Goal: Register for event/course

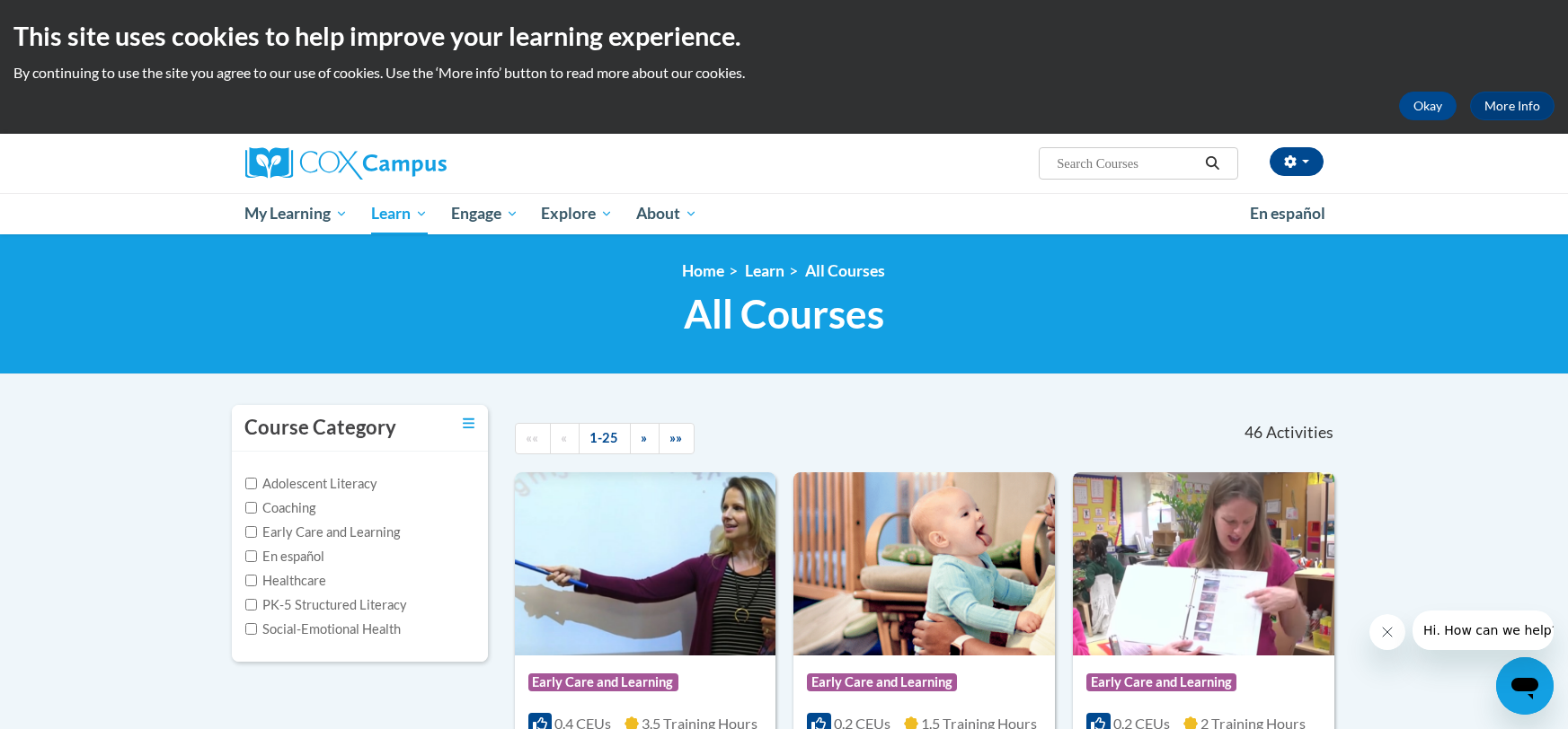
click at [1138, 154] on input "Search..." at bounding box center [1126, 164] width 143 height 21
type input "y"
type input "the power of language"
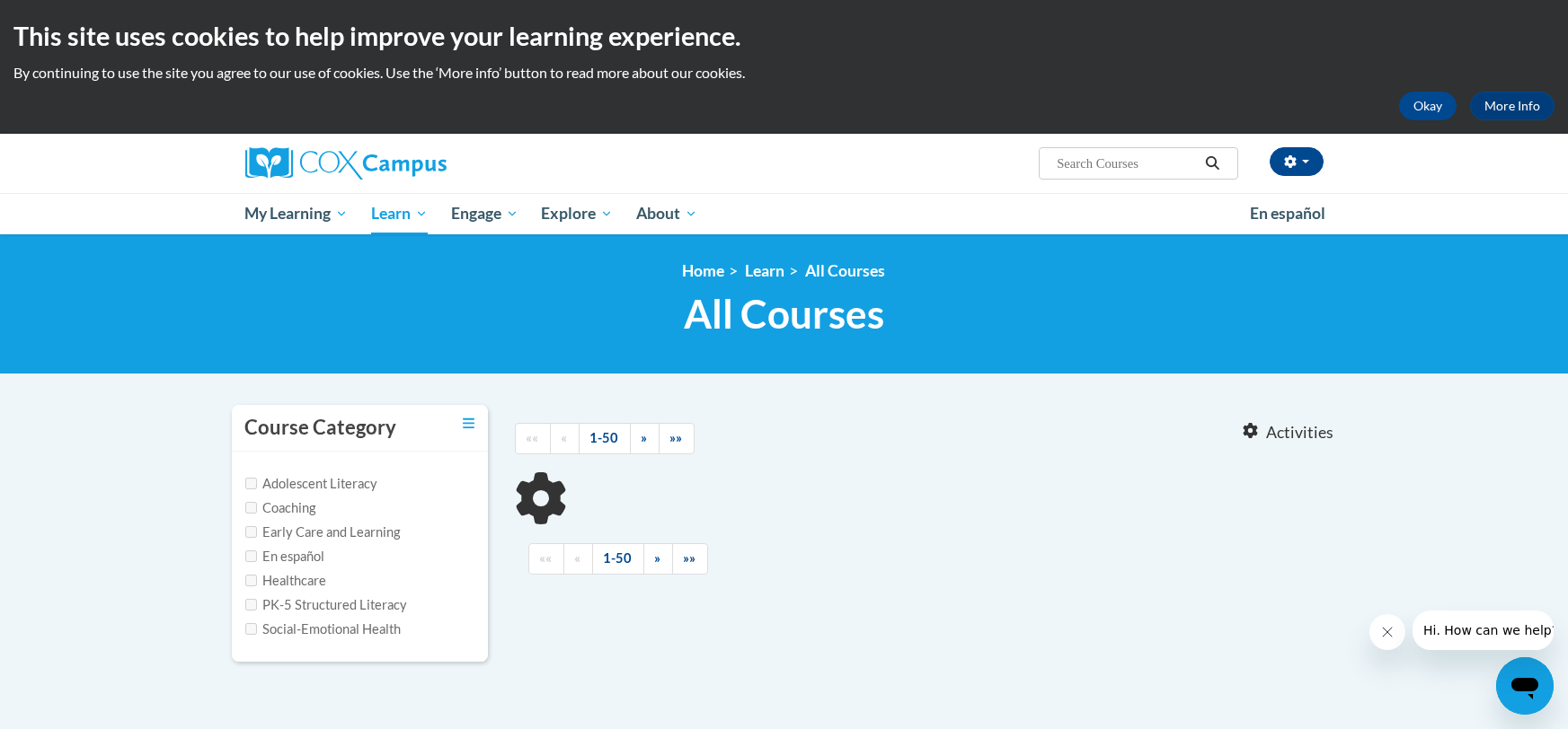
type input "the power of language"
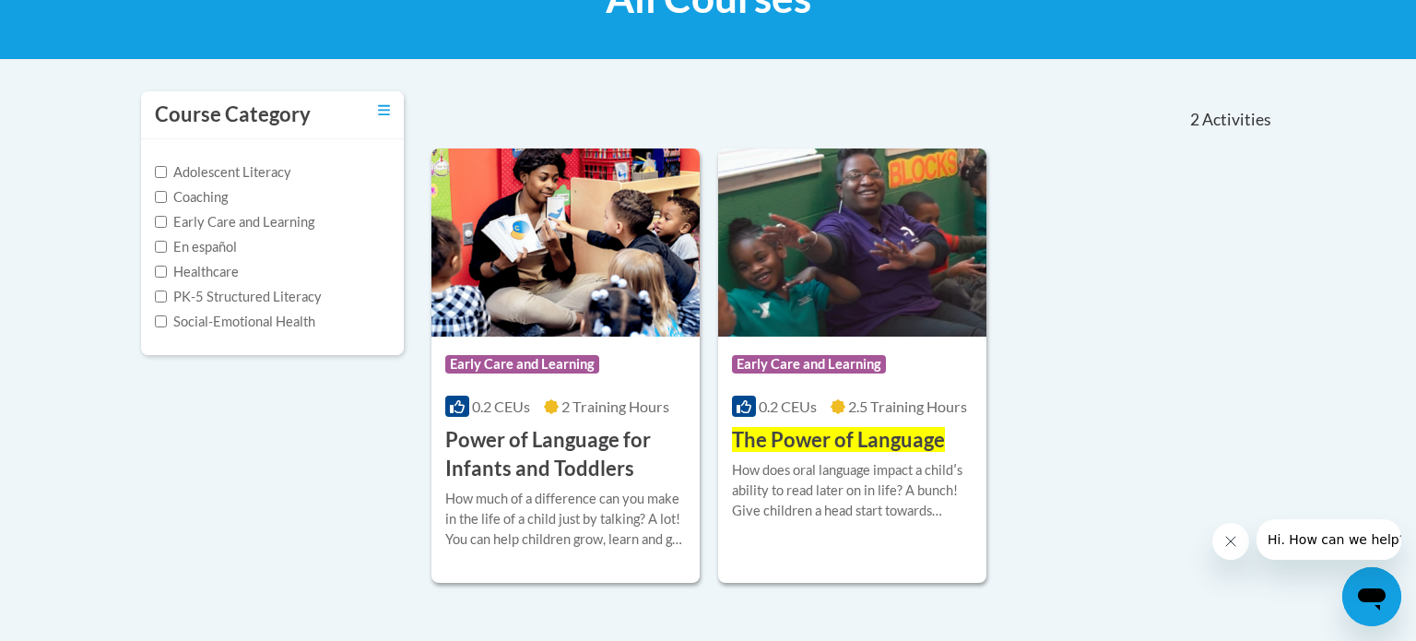
scroll to position [339, 0]
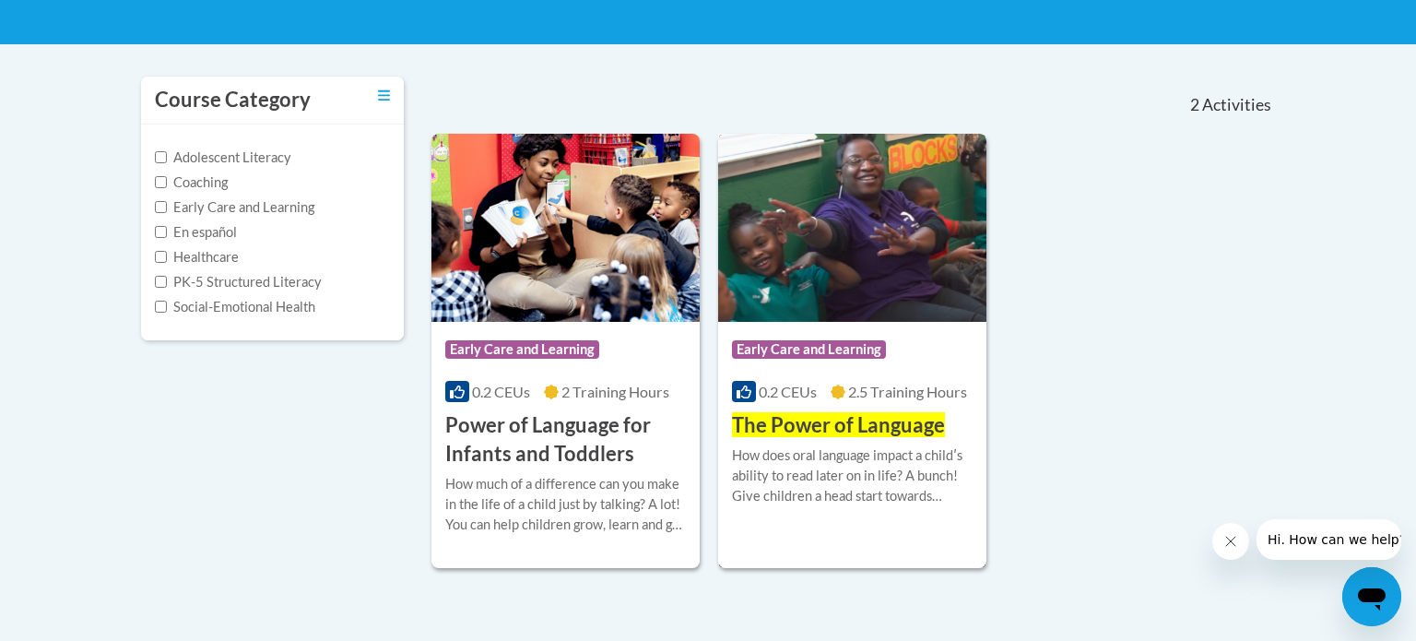
click at [834, 481] on div "How does oral language impact a childʹs ability to read later on in life? A bun…" at bounding box center [852, 475] width 241 height 61
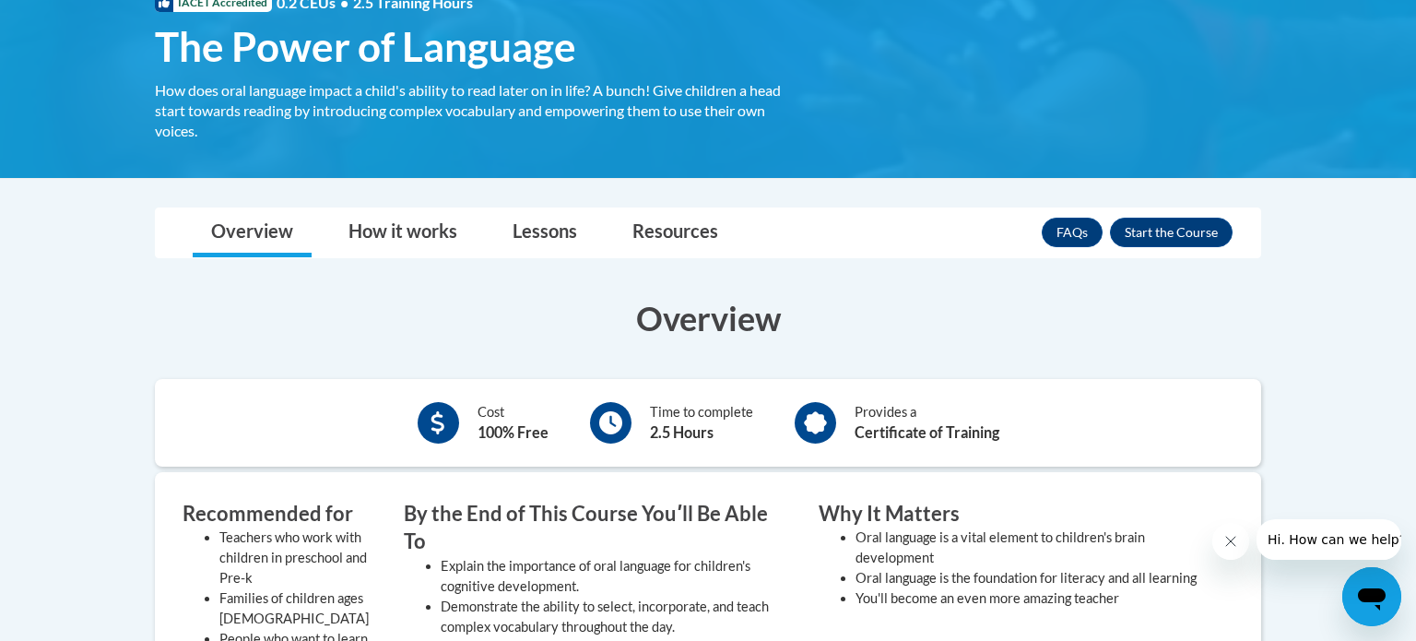
scroll to position [80, 0]
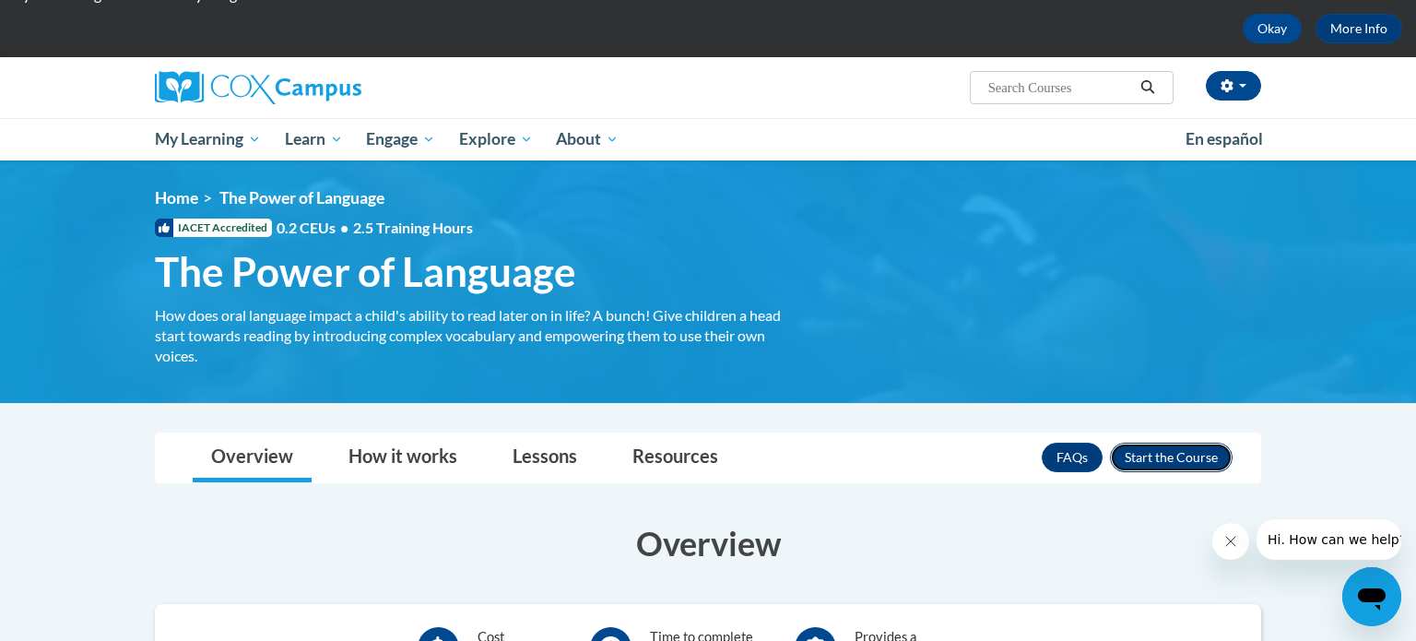
click at [1144, 457] on button "Enroll" at bounding box center [1171, 456] width 123 height 29
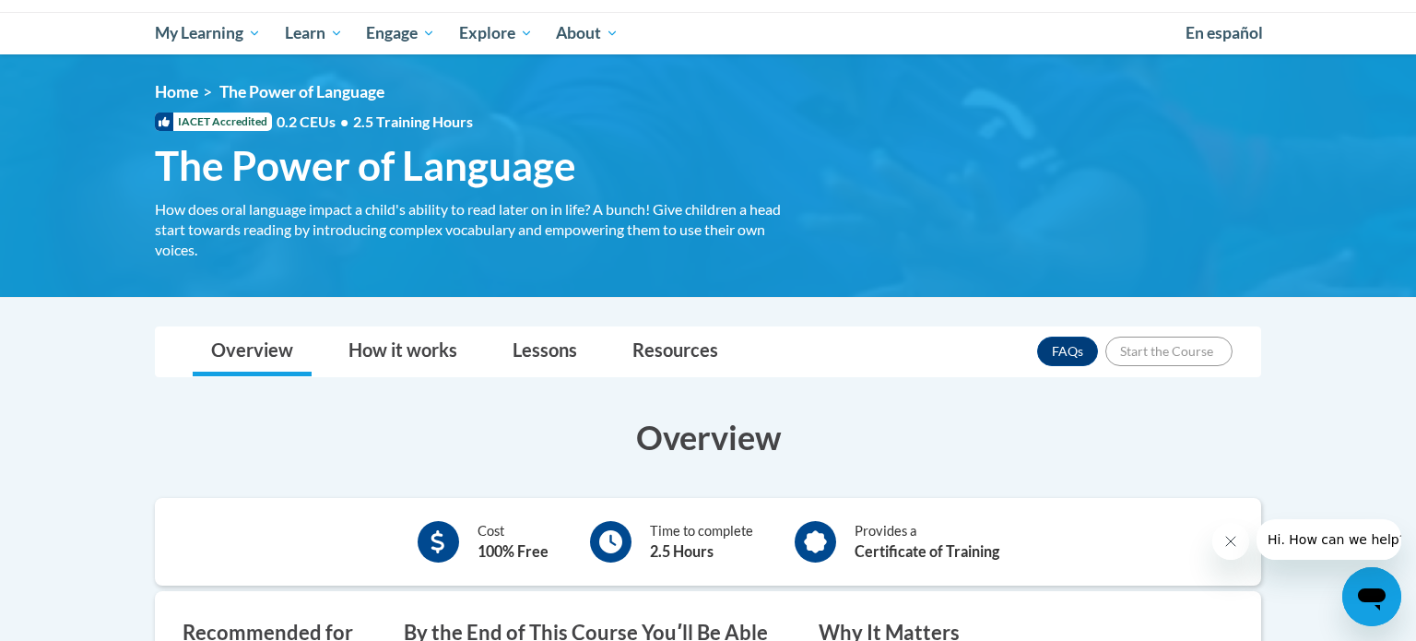
scroll to position [350, 0]
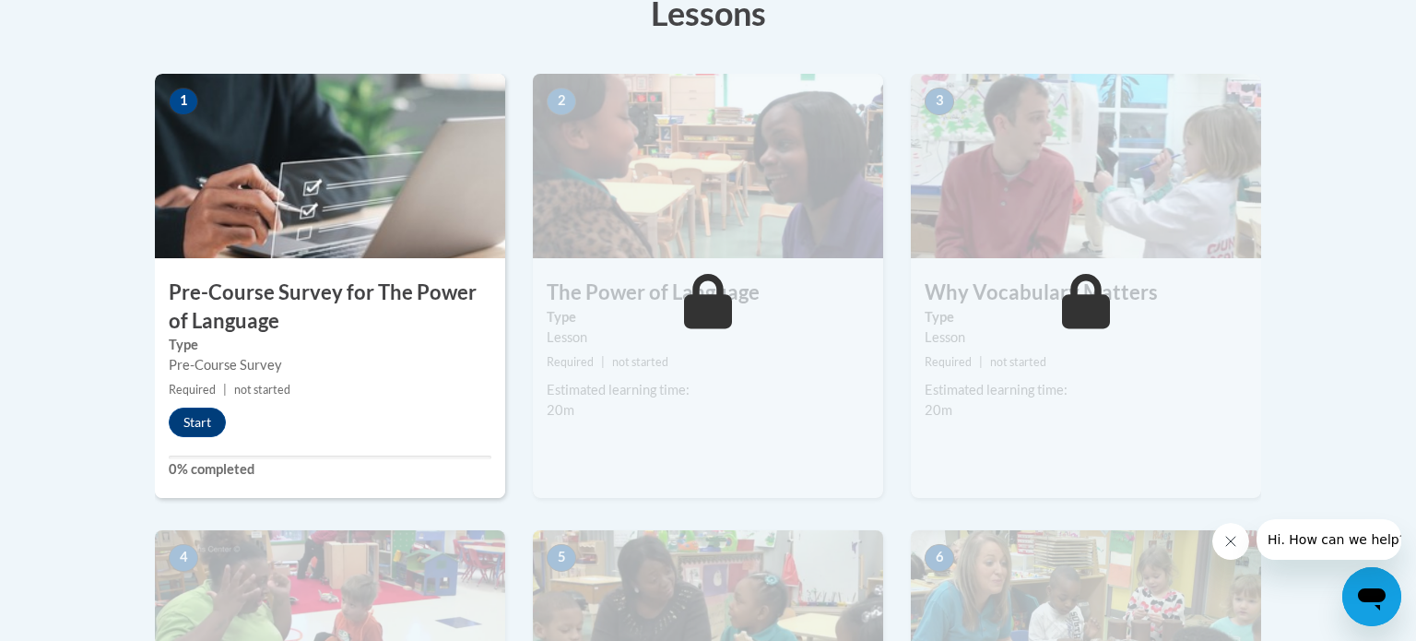
scroll to position [547, 0]
click at [202, 425] on button "Start" at bounding box center [197, 420] width 57 height 29
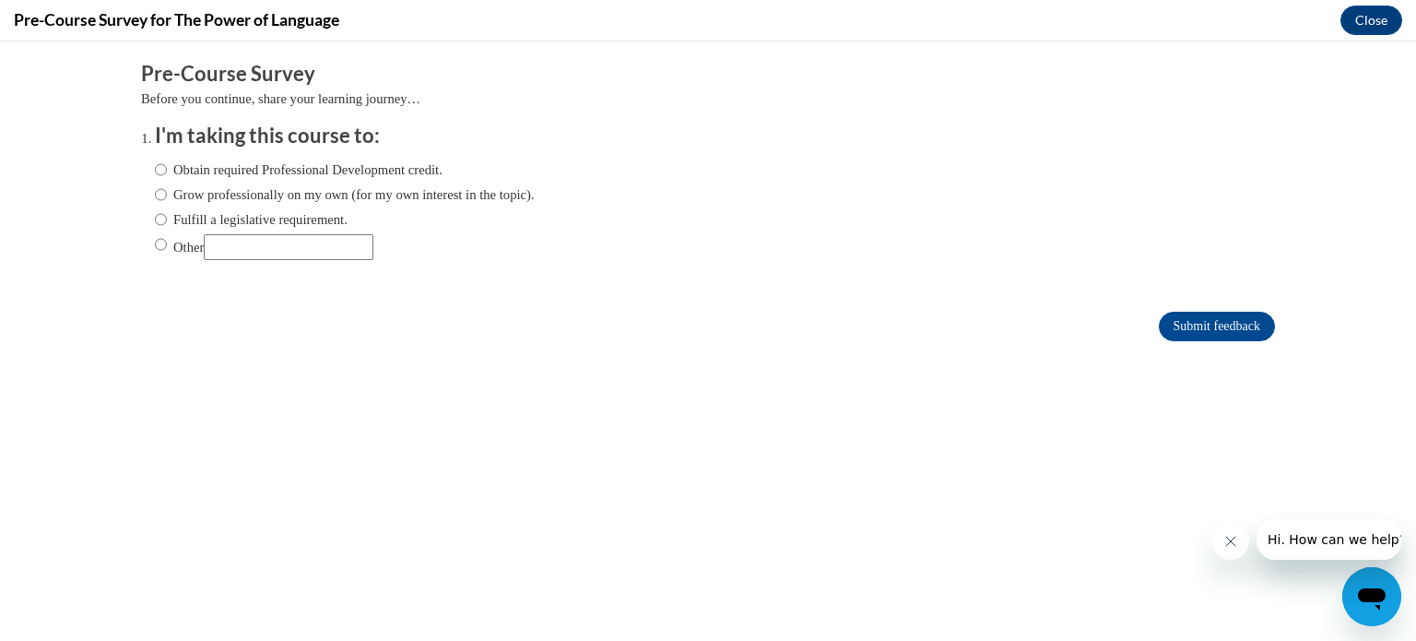
scroll to position [0, 0]
click at [161, 191] on input "Grow professionally on my own (for my own interest in the topic)." at bounding box center [161, 194] width 12 height 20
radio input "true"
click at [1160, 318] on input "Submit feedback" at bounding box center [1217, 326] width 116 height 29
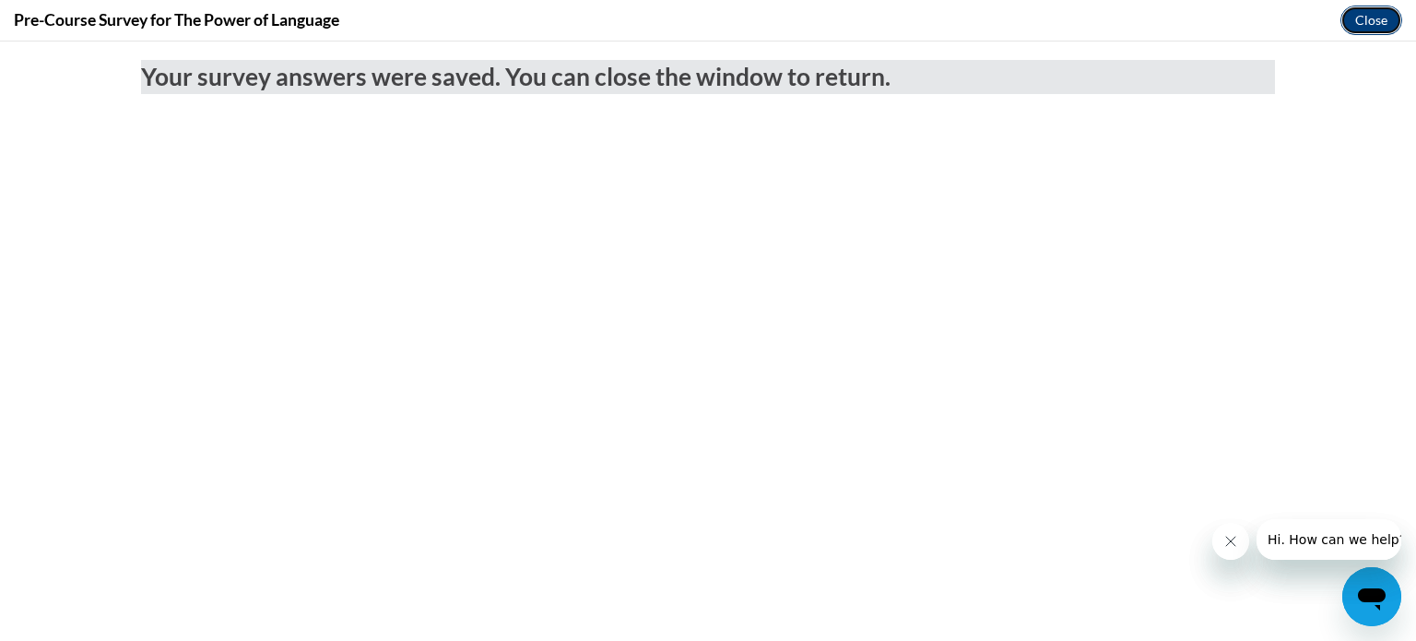
click at [1358, 21] on button "Close" at bounding box center [1371, 20] width 62 height 29
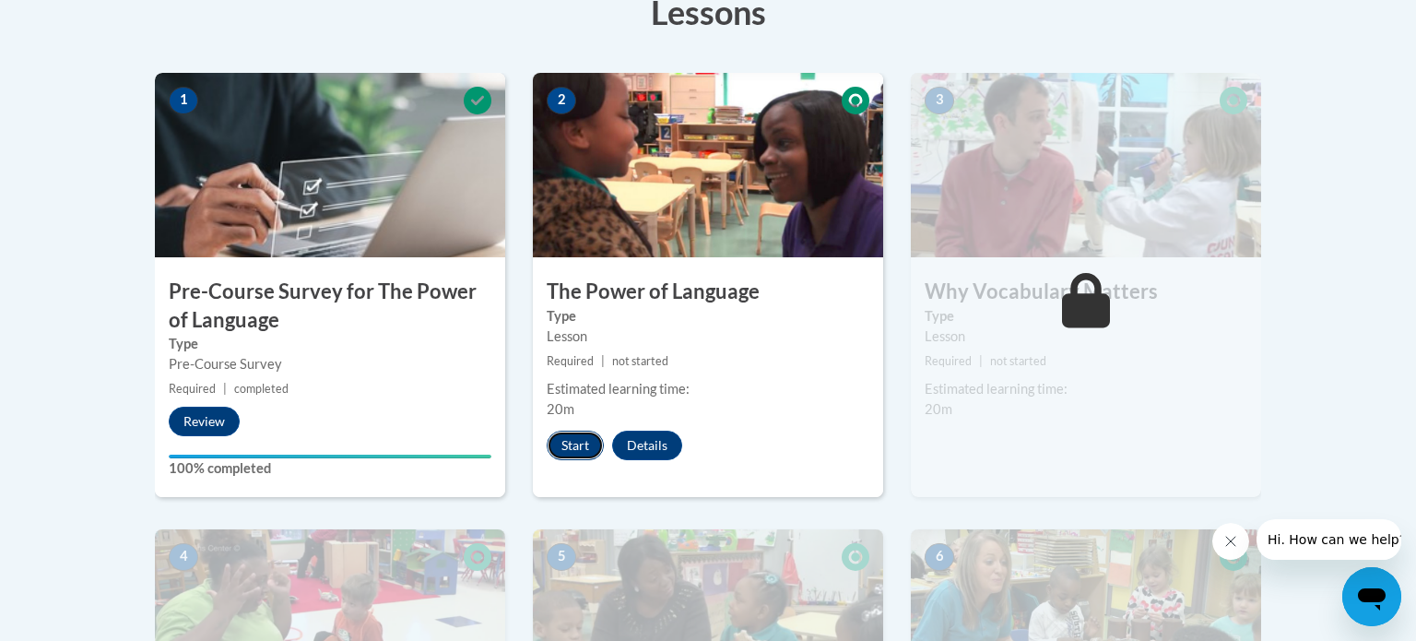
click at [588, 448] on button "Start" at bounding box center [575, 444] width 57 height 29
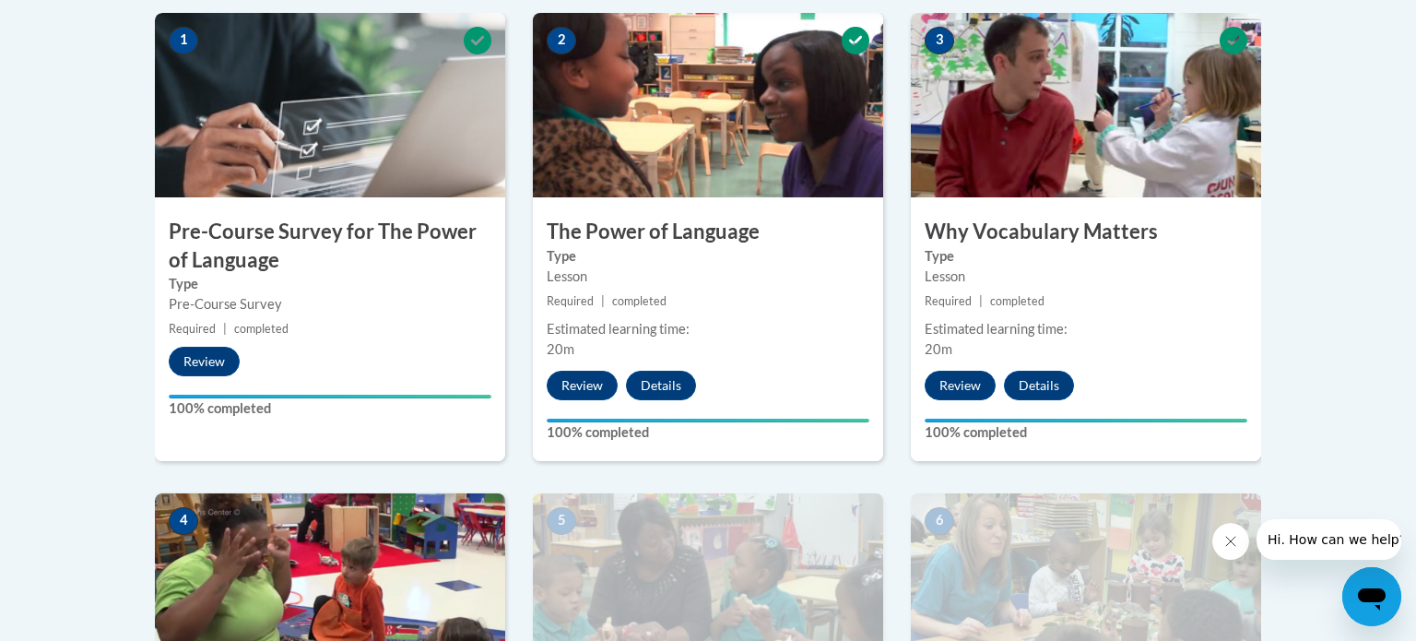
scroll to position [924, 0]
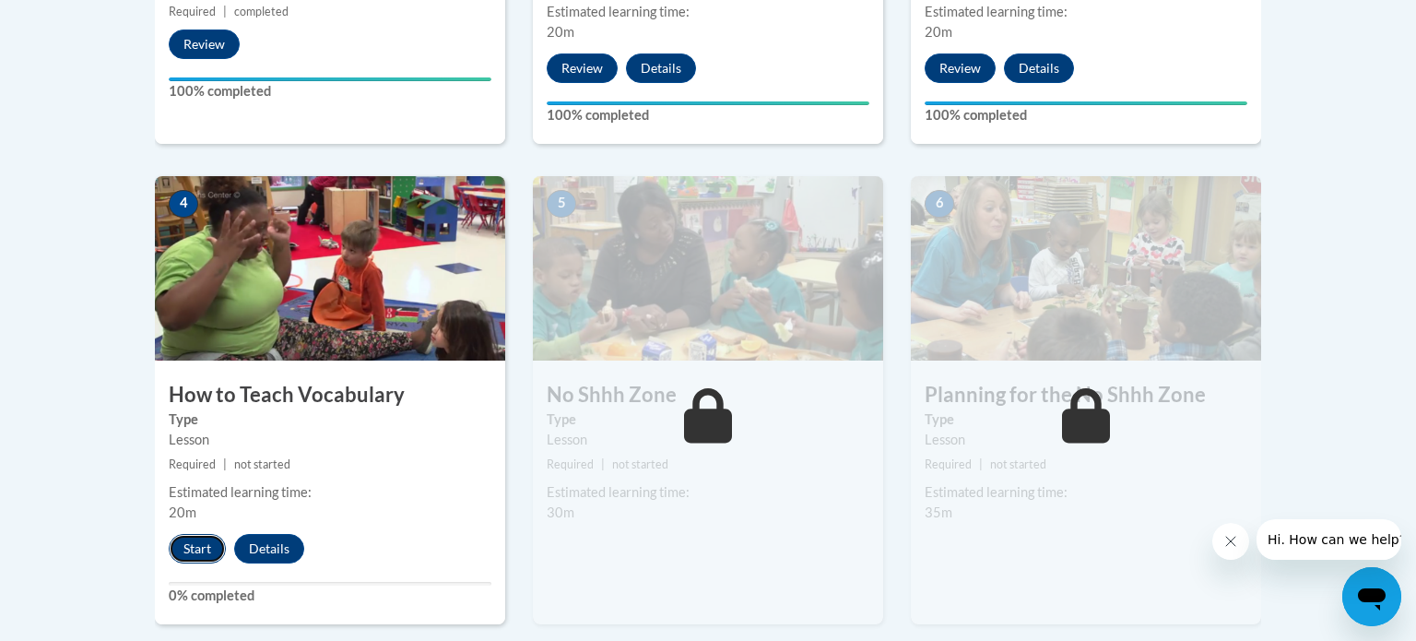
click at [184, 540] on button "Start" at bounding box center [197, 548] width 57 height 29
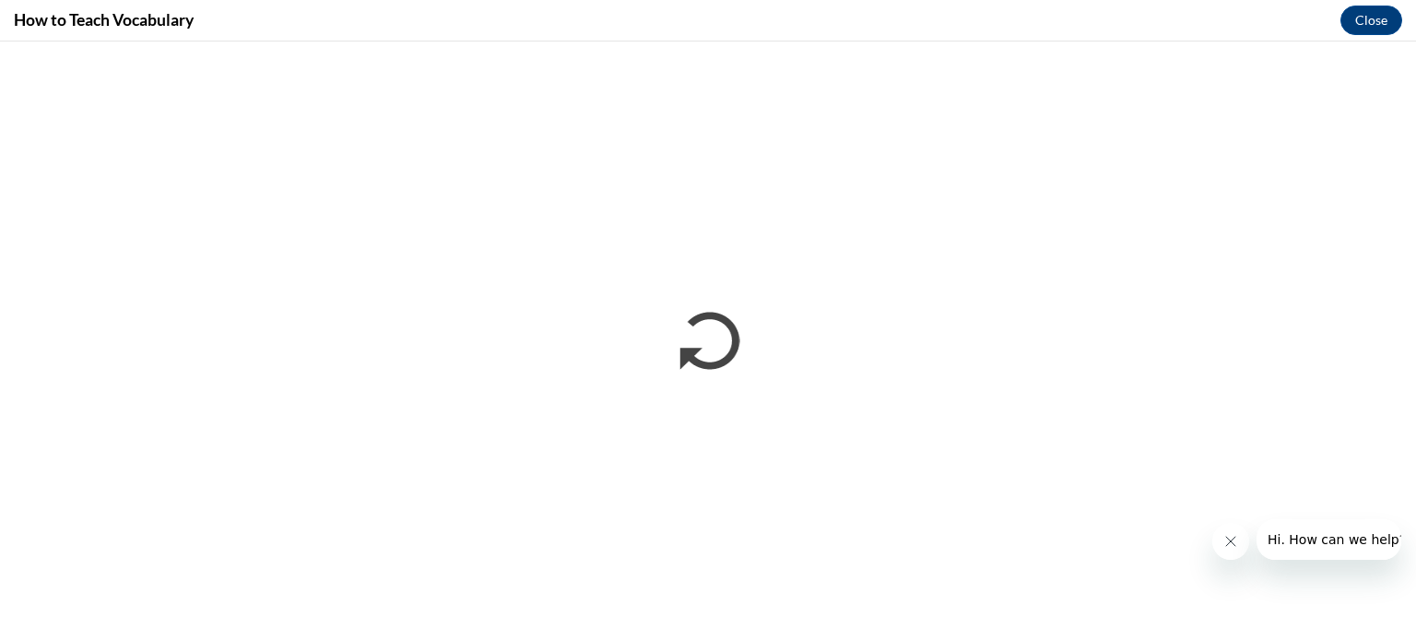
scroll to position [0, 0]
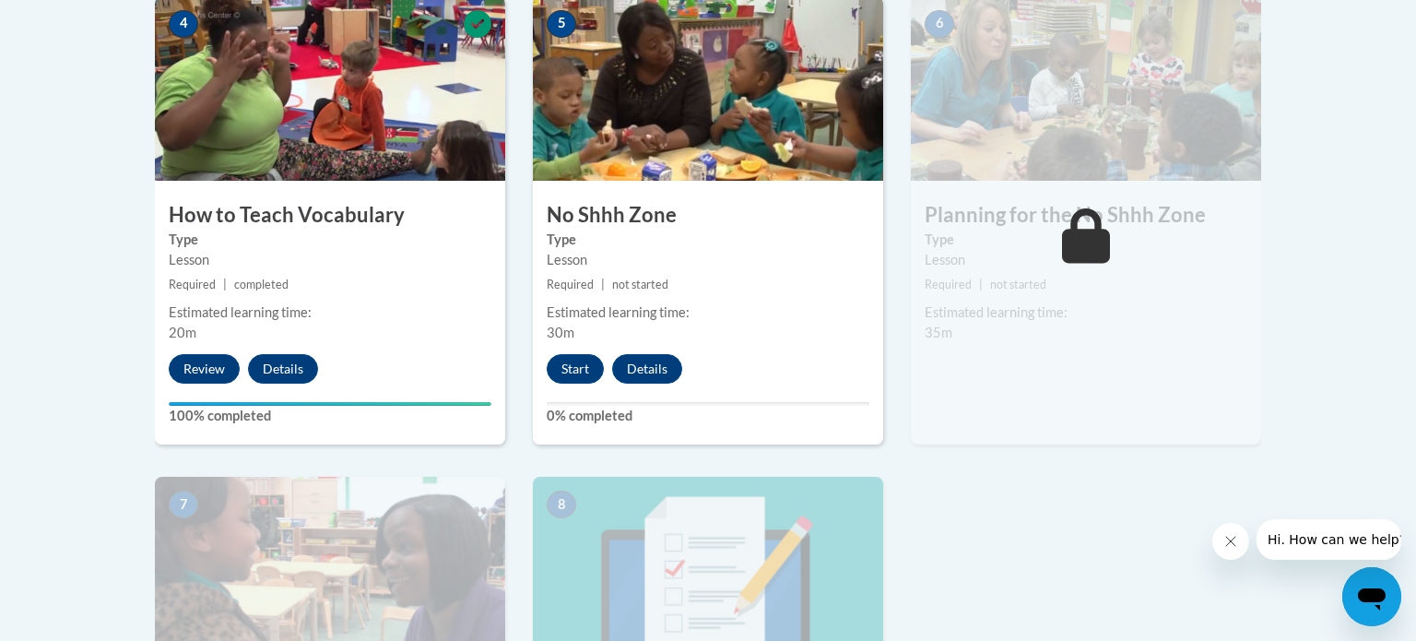
scroll to position [1102, 0]
click at [563, 362] on button "Start" at bounding box center [575, 369] width 57 height 29
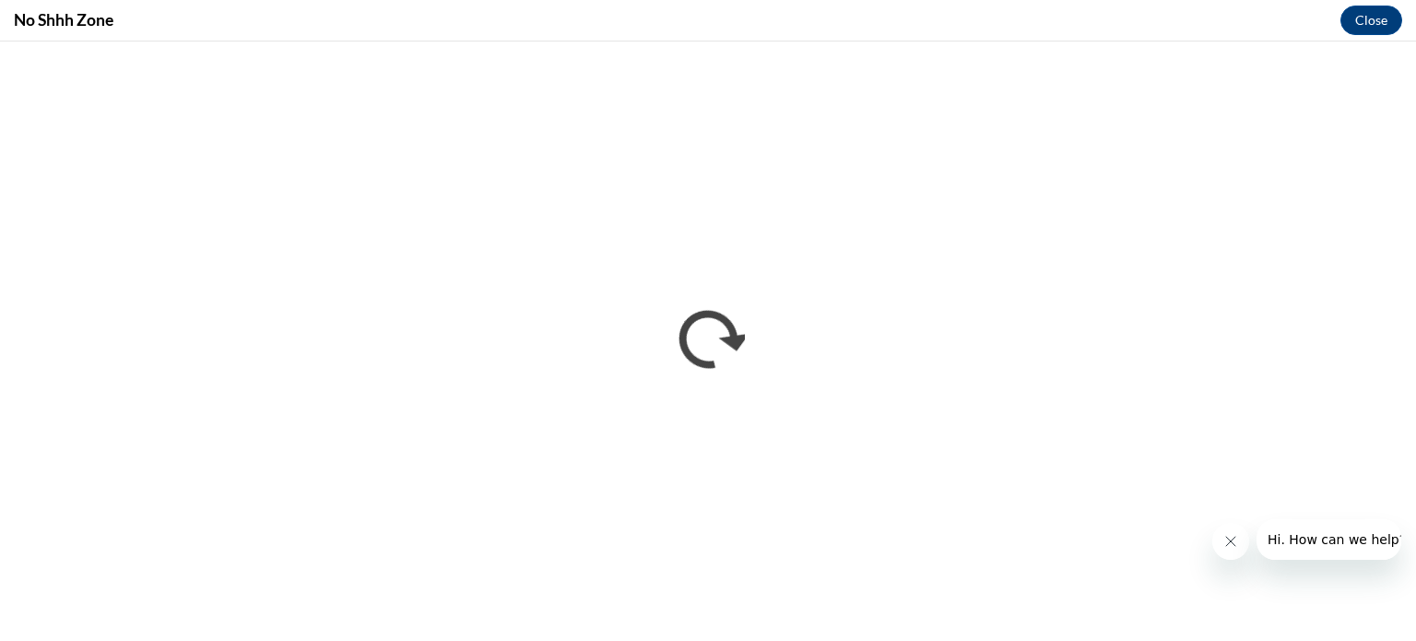
scroll to position [0, 0]
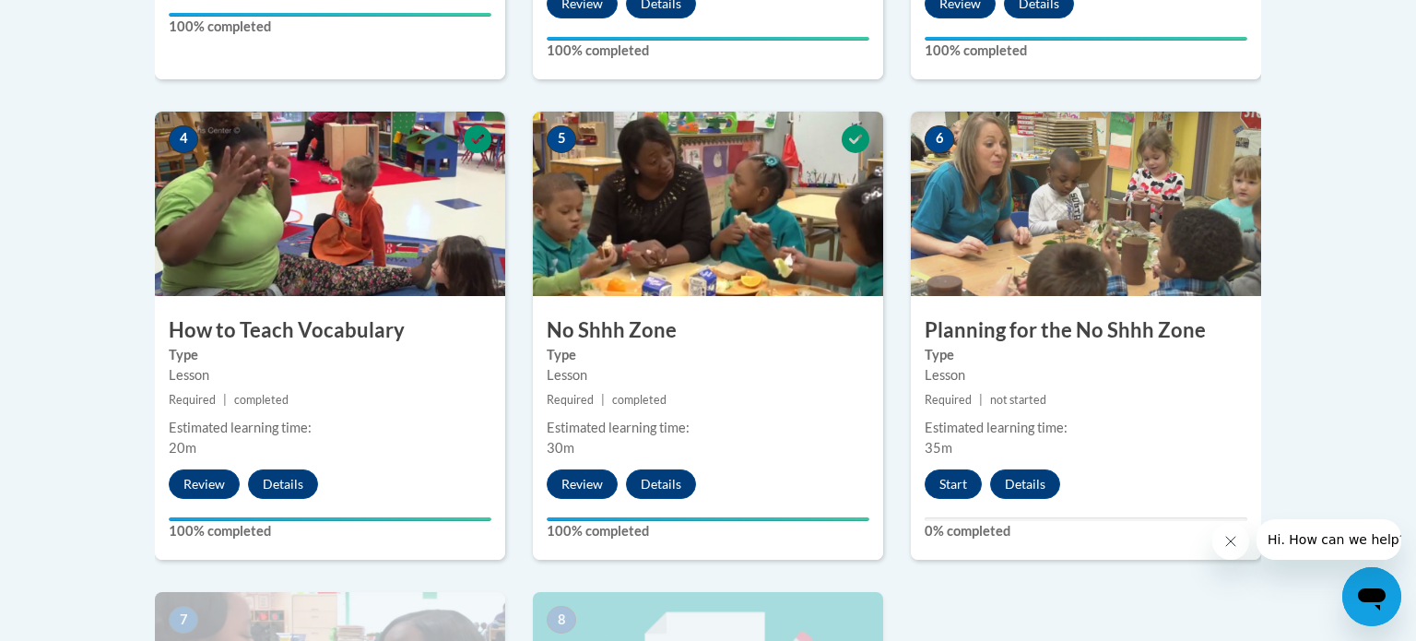
scroll to position [1377, 0]
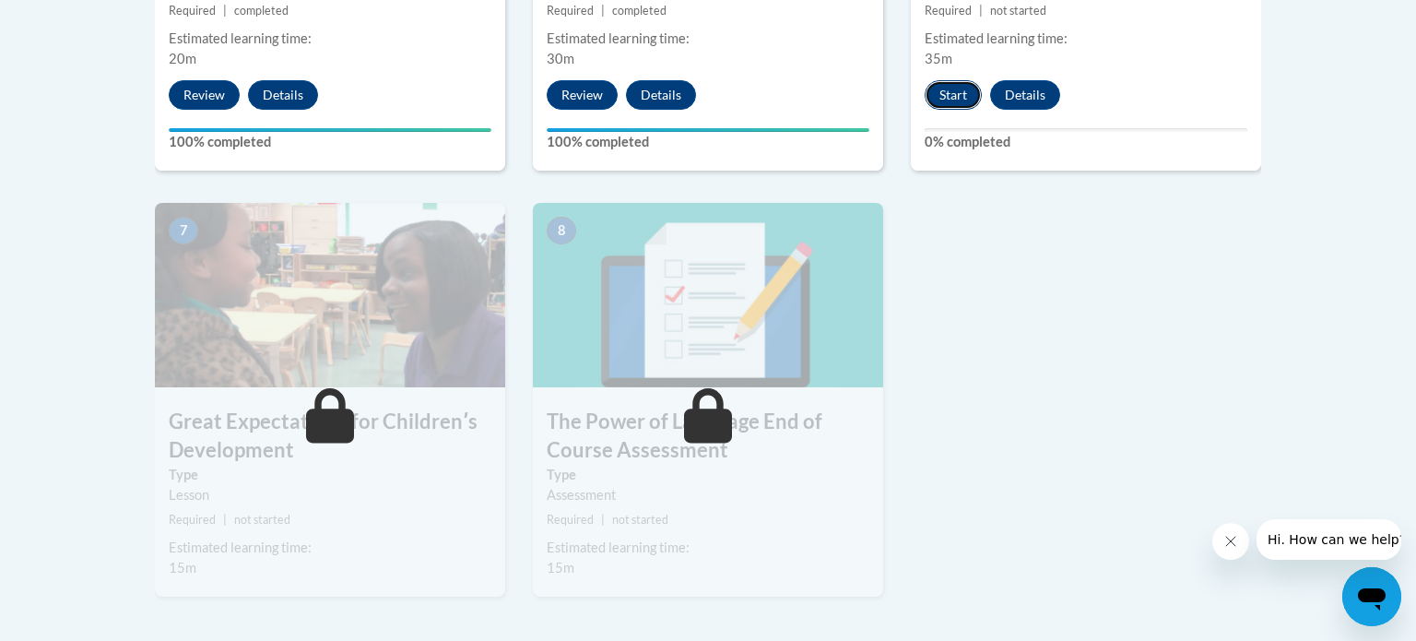
click at [960, 100] on button "Start" at bounding box center [952, 94] width 57 height 29
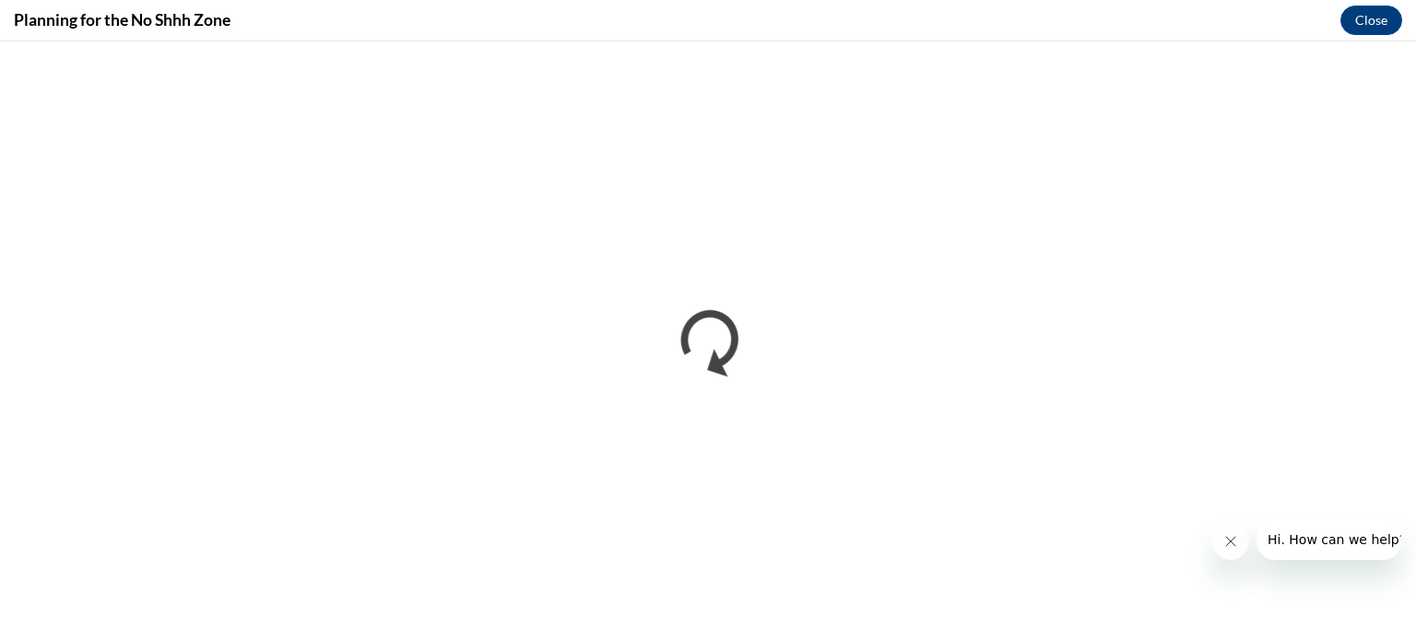
scroll to position [0, 0]
